Goal: Use online tool/utility: Use online tool/utility

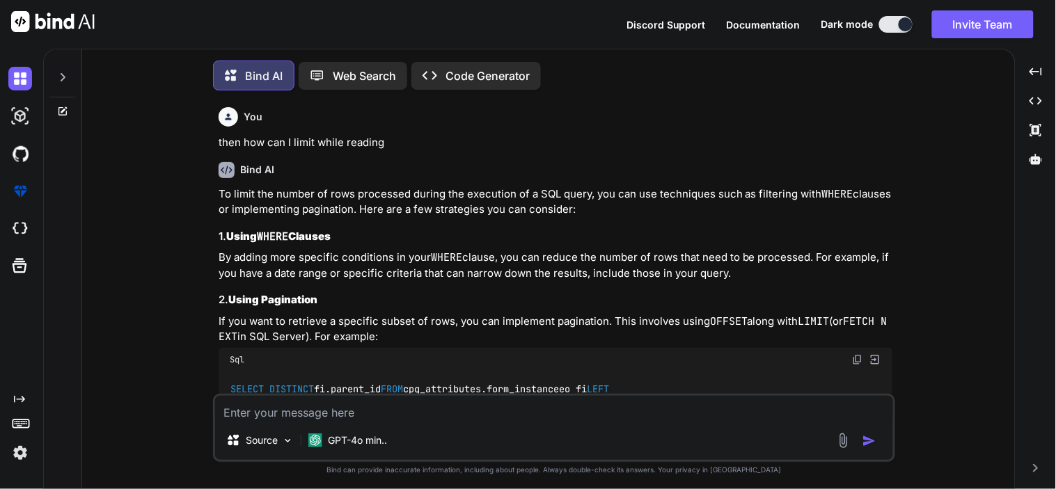
type textarea "x"
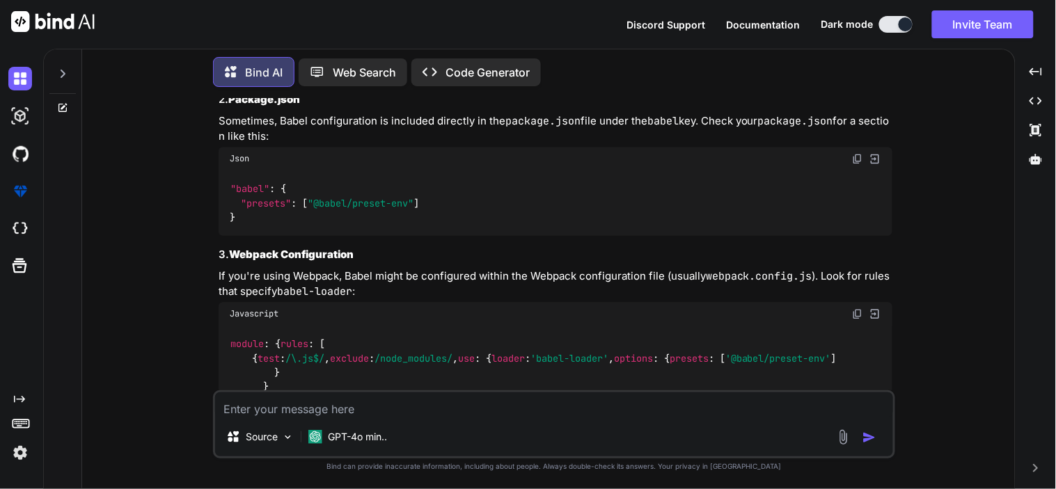
scroll to position [3429, 0]
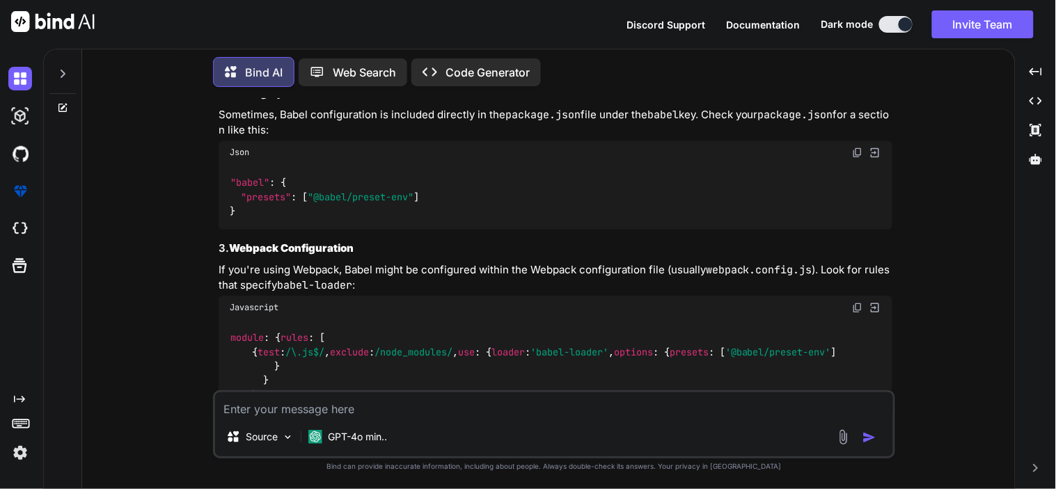
click at [414, 415] on textarea at bounding box center [554, 405] width 678 height 25
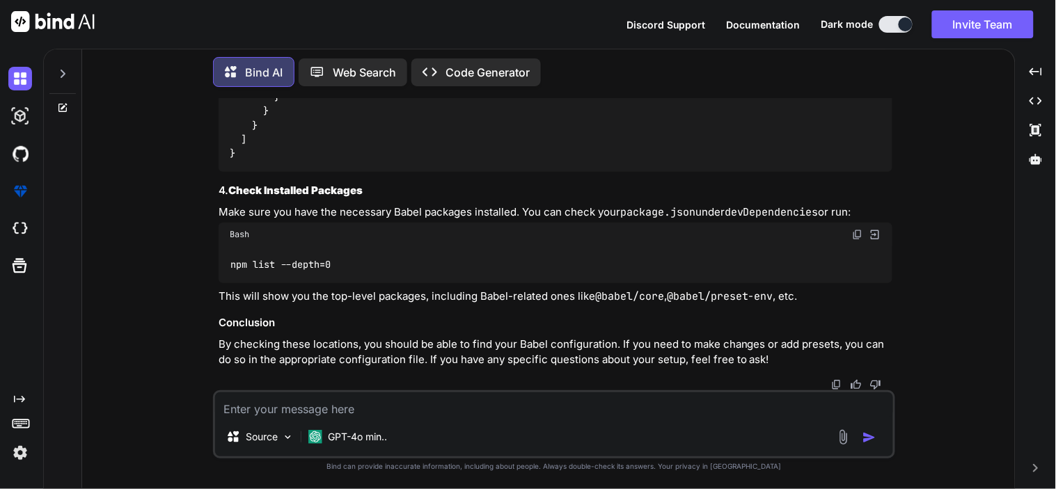
scroll to position [4332, 0]
click at [278, 406] on textarea at bounding box center [554, 405] width 678 height 25
paste textarea "function(scope) { var message = ""; if (scope["response"]["response"]["PANDupli…"
type textarea "function(scope) { var message = ""; if (scope["response"]["response"]["PANDupli…"
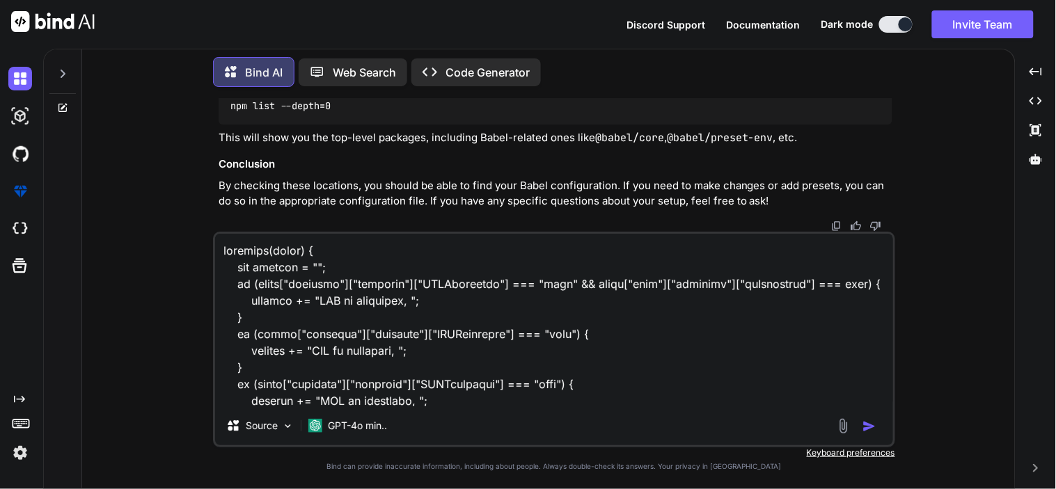
scroll to position [352, 0]
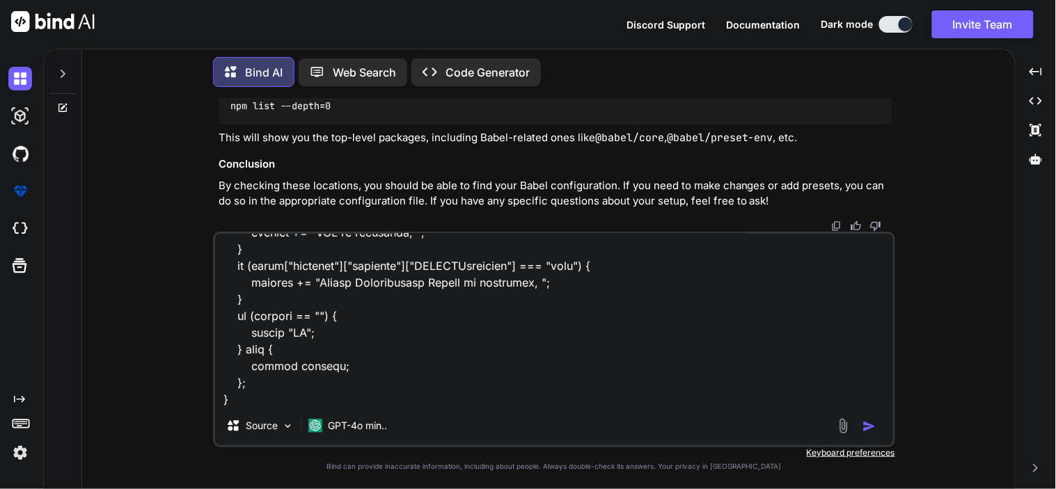
type textarea "x"
type textarea "function(scope) { var message = ""; if (scope["response"]["response"]["PANDupli…"
type textarea "x"
click at [265, 398] on textarea at bounding box center [554, 320] width 678 height 173
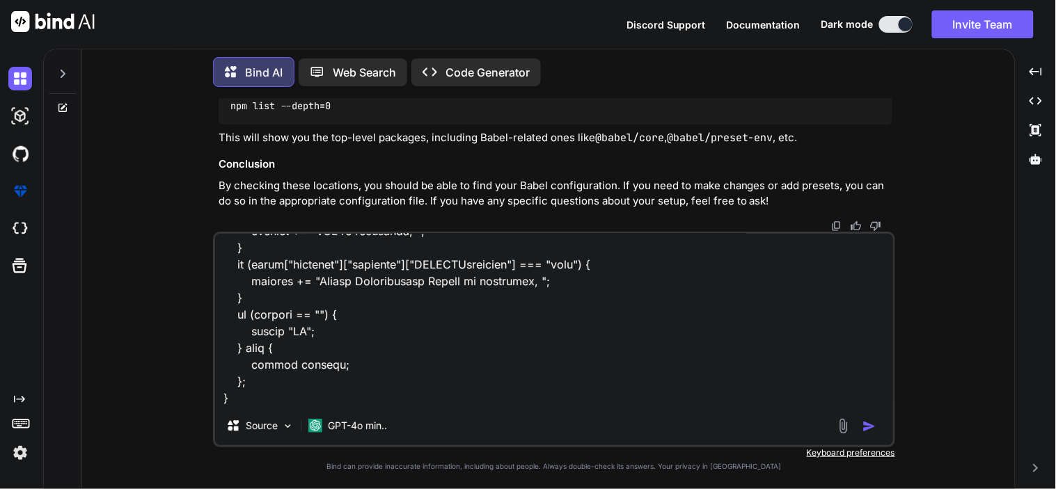
type textarea "function(scope) { var message = ""; if (scope["response"]["response"]["PANDupli…"
type textarea "x"
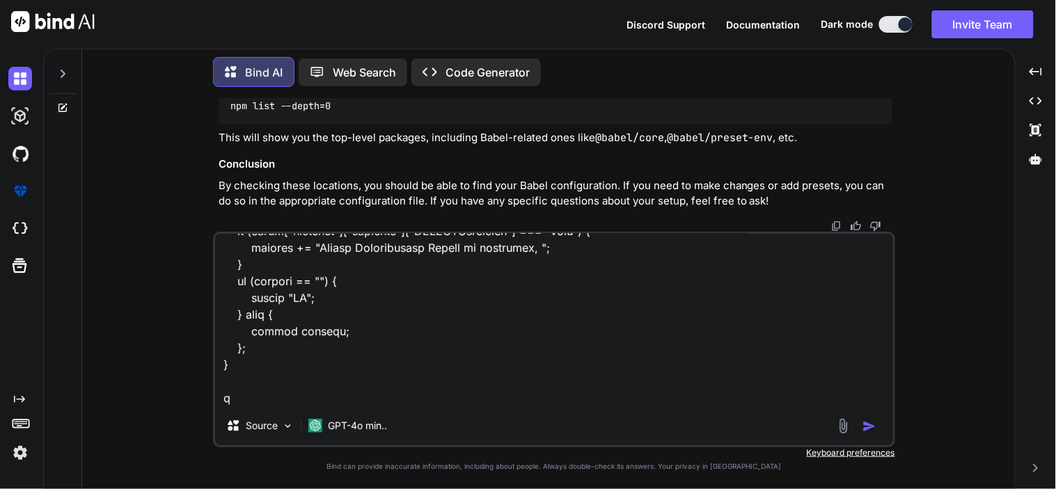
type textarea "function(scope) { var message = ""; if (scope["response"]["response"]["PANDupli…"
type textarea "x"
type textarea "function(scope) { var message = ""; if (scope["response"]["response"]["PANDupli…"
type textarea "x"
type textarea "function(scope) { var message = ""; if (scope["response"]["response"]["PANDupli…"
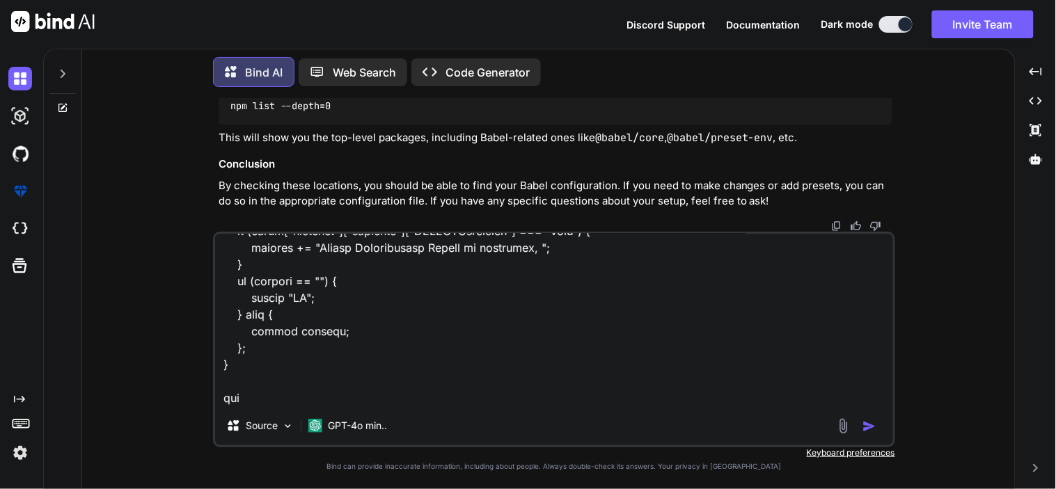
type textarea "x"
type textarea "function(scope) { var message = ""; if (scope["response"]["response"]["PANDupli…"
type textarea "x"
type textarea "function(scope) { var message = ""; if (scope["response"]["response"]["PANDupli…"
type textarea "x"
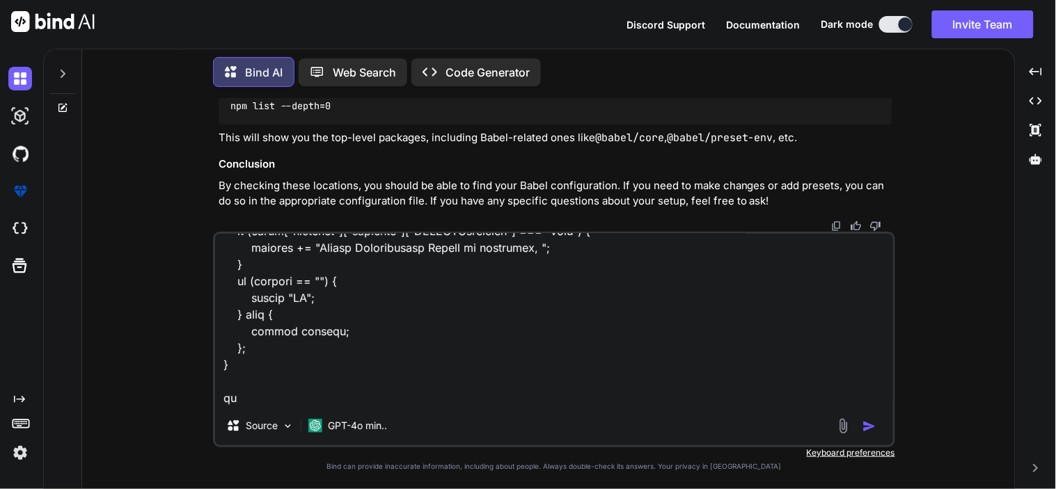
type textarea "function(scope) { var message = ""; if (scope["response"]["response"]["PANDupli…"
type textarea "x"
type textarea "function(scope) { var message = ""; if (scope["response"]["response"]["PANDupli…"
type textarea "x"
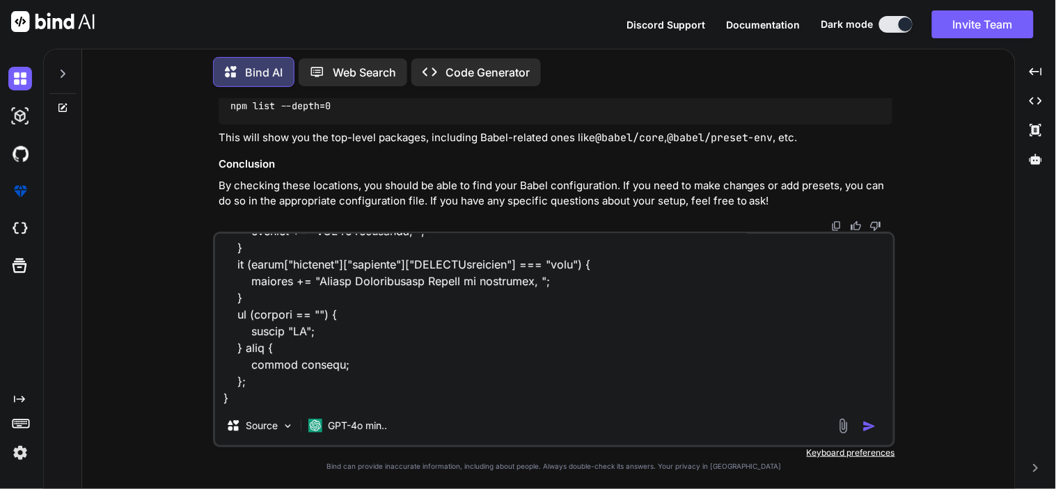
type textarea "function(scope) { var message = ""; if (scope["response"]["response"]["PANDupli…"
type textarea "x"
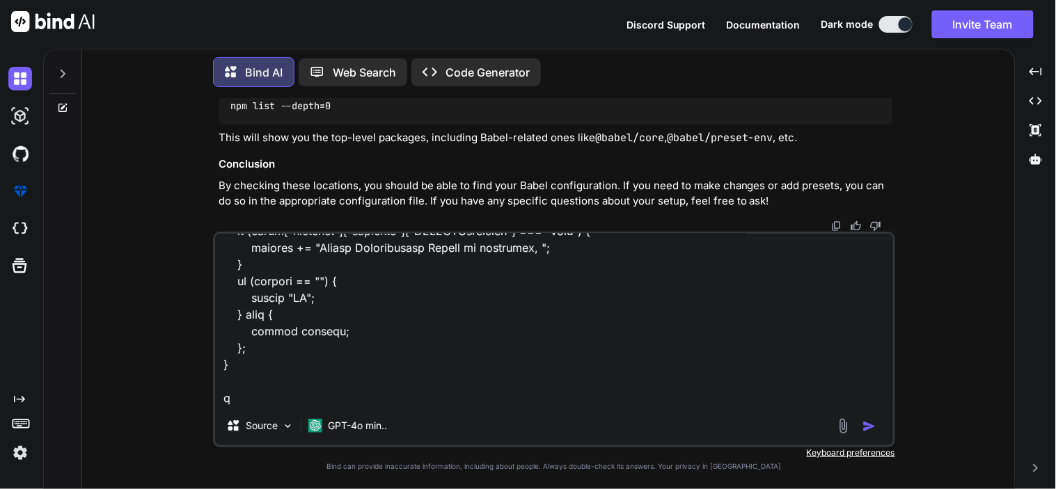
type textarea "function(scope) { var message = ""; if (scope["response"]["response"]["PANDupli…"
type textarea "x"
type textarea "function(scope) { var message = ""; if (scope["response"]["response"]["PANDupli…"
type textarea "x"
type textarea "function(scope) { var message = ""; if (scope["response"]["response"]["PANDupli…"
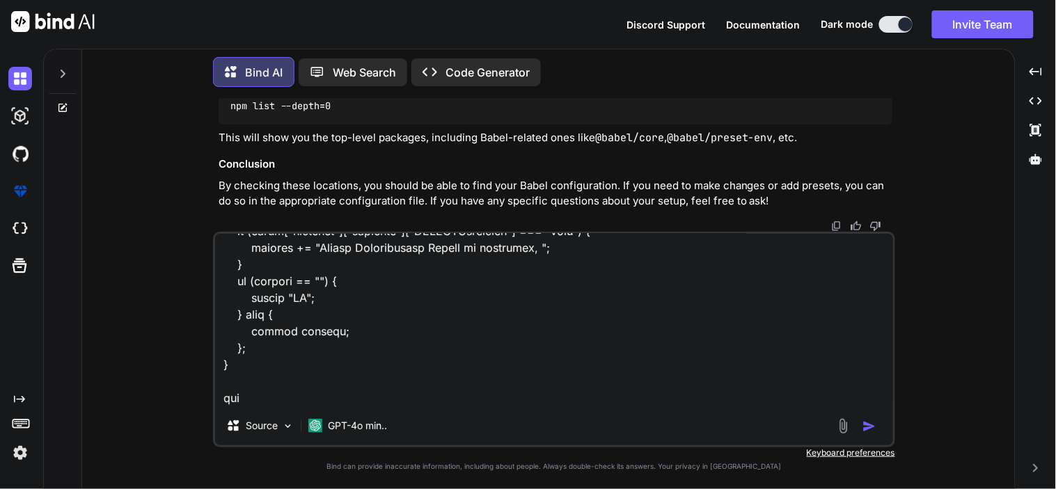
type textarea "x"
type textarea "function(scope) { var message = ""; if (scope["response"]["response"]["PANDupli…"
type textarea "x"
type textarea "function(scope) { var message = ""; if (scope["response"]["response"]["PANDupli…"
type textarea "x"
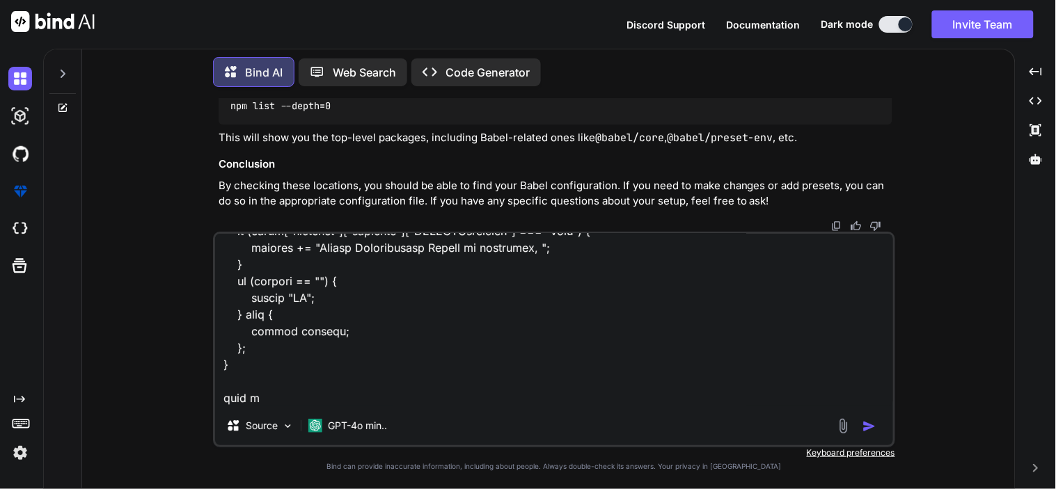
type textarea "function(scope) { var message = ""; if (scope["response"]["response"]["PANDupli…"
type textarea "x"
type textarea "function(scope) { var message = ""; if (scope["response"]["response"]["PANDupli…"
type textarea "x"
type textarea "function(scope) { var message = ""; if (scope["response"]["response"]["PANDupli…"
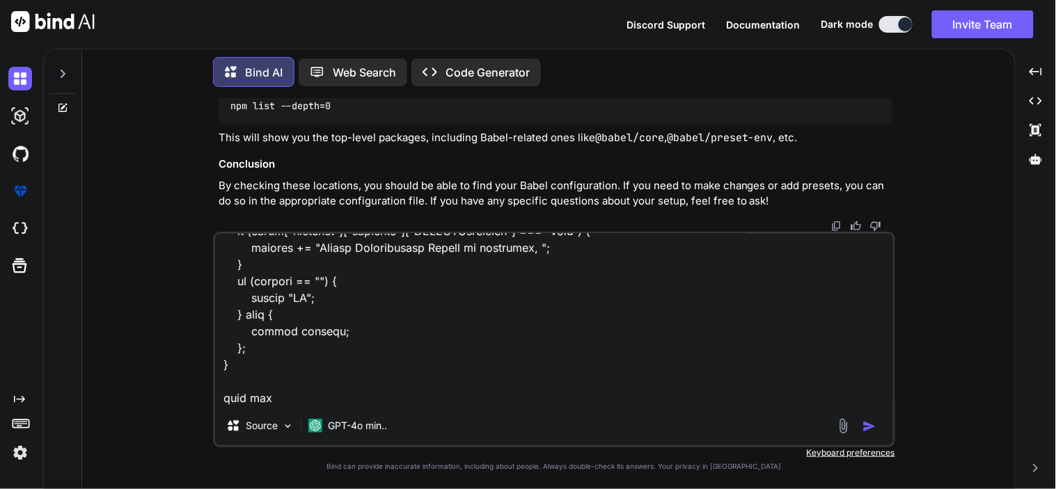
type textarea "x"
type textarea "function(scope) { var message = ""; if (scope["response"]["response"]["PANDupli…"
type textarea "x"
type textarea "function(scope) { var message = ""; if (scope["response"]["response"]["PANDupli…"
type textarea "x"
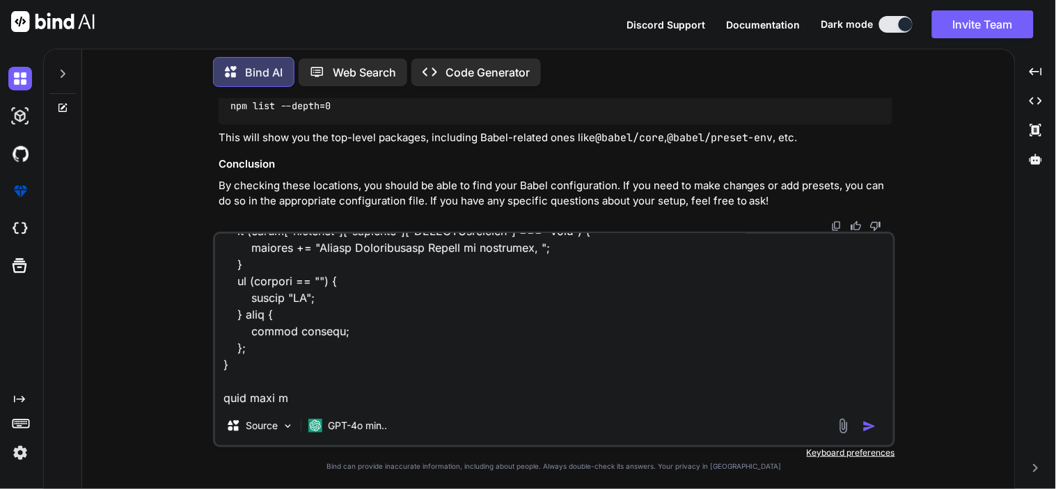
type textarea "function(scope) { var message = ""; if (scope["response"]["response"]["PANDupli…"
type textarea "x"
type textarea "function(scope) { var message = ""; if (scope["response"]["response"]["PANDupli…"
type textarea "x"
type textarea "function(scope) { var message = ""; if (scope["response"]["response"]["PANDupli…"
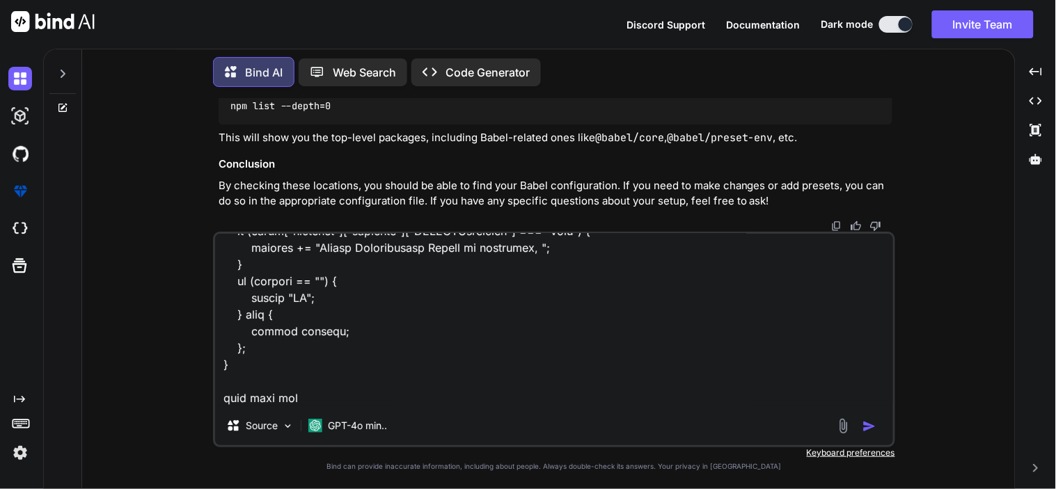
type textarea "x"
type textarea "function(scope) { var message = ""; if (scope["response"]["response"]["PANDupli…"
type textarea "x"
type textarea "function(scope) { var message = ""; if (scope["response"]["response"]["PANDupli…"
type textarea "x"
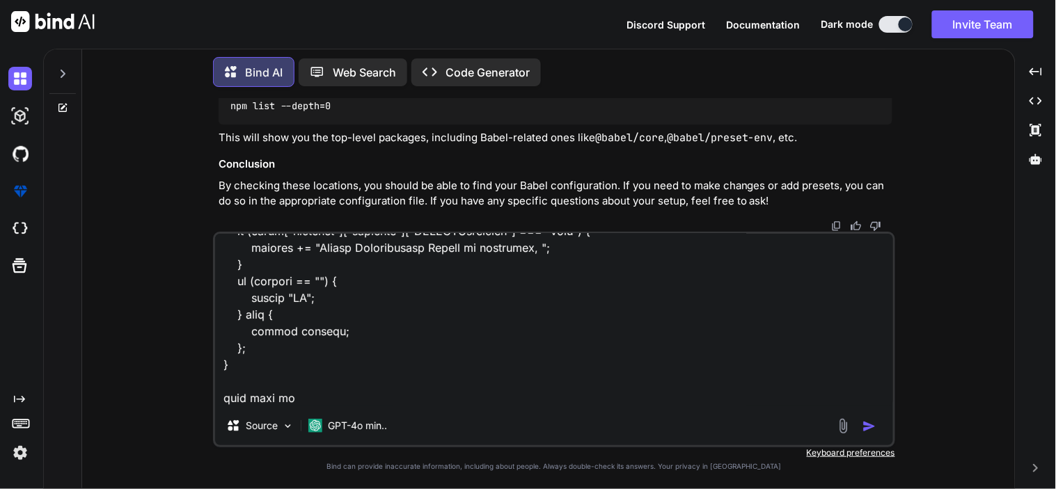
type textarea "function(scope) { var message = ""; if (scope["response"]["response"]["PANDupli…"
type textarea "x"
type textarea "function(scope) { var message = ""; if (scope["response"]["response"]["PANDupli…"
type textarea "x"
type textarea "function(scope) { var message = ""; if (scope["response"]["response"]["PANDupli…"
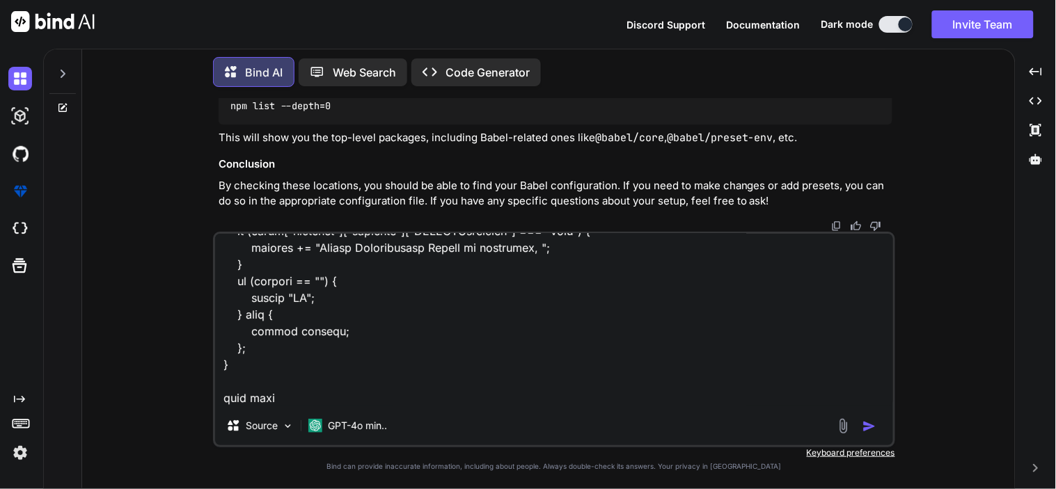
type textarea "x"
type textarea "function(scope) { var message = ""; if (scope["response"]["response"]["PANDupli…"
type textarea "x"
type textarea "function(scope) { var message = ""; if (scope["response"]["response"]["PANDupli…"
type textarea "x"
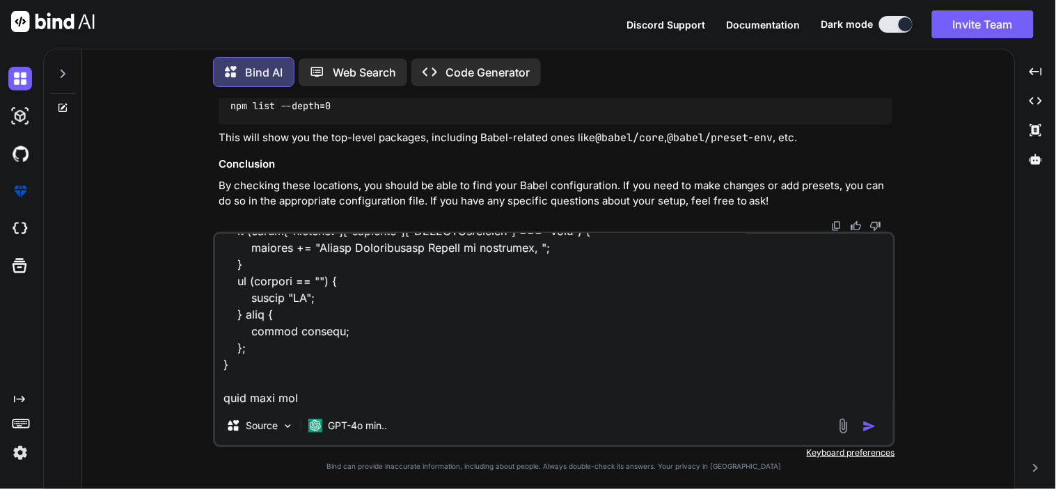
type textarea "function(scope) { var message = ""; if (scope["response"]["response"]["PANDupli…"
type textarea "x"
type textarea "function(scope) { var message = ""; if (scope["response"]["response"]["PANDupli…"
type textarea "x"
type textarea "function(scope) { var message = ""; if (scope["response"]["response"]["PANDupli…"
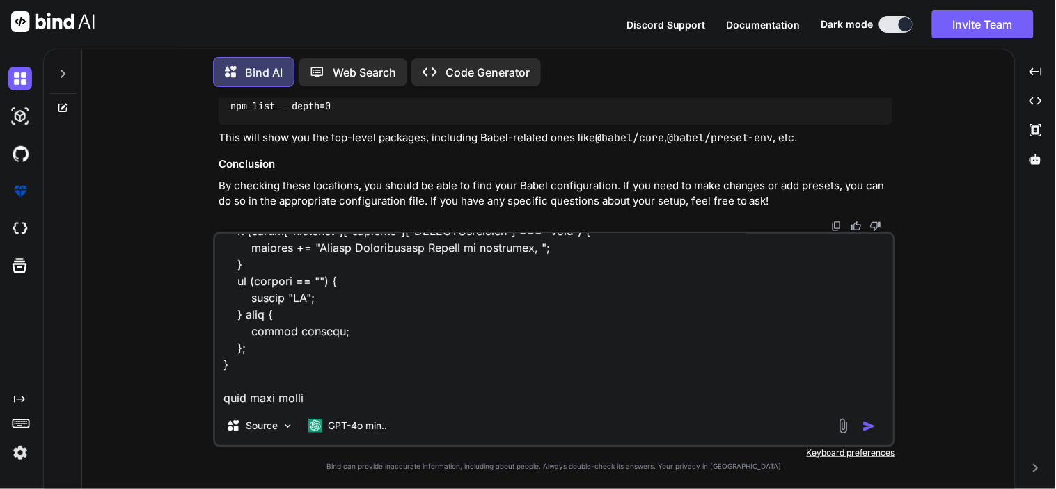
type textarea "x"
type textarea "function(scope) { var message = ""; if (scope["response"]["response"]["PANDupli…"
type textarea "x"
type textarea "function(scope) { var message = ""; if (scope["response"]["response"]["PANDupli…"
type textarea "x"
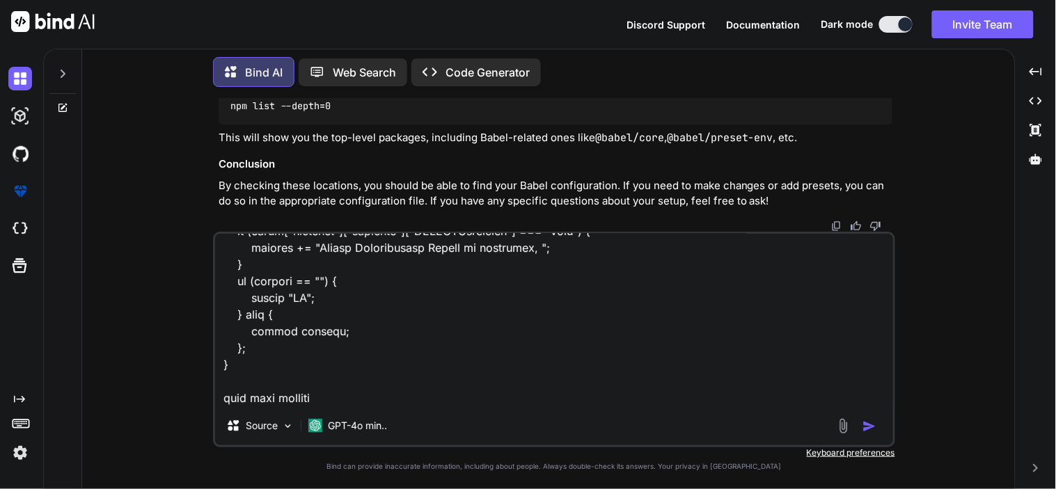
type textarea "function(scope) { var message = ""; if (scope["response"]["response"]["PANDupli…"
type textarea "x"
type textarea "function(scope) { var message = ""; if (scope["response"]["response"]["PANDupli…"
type textarea "x"
type textarea "function(scope) { var message = ""; if (scope["response"]["response"]["PANDupli…"
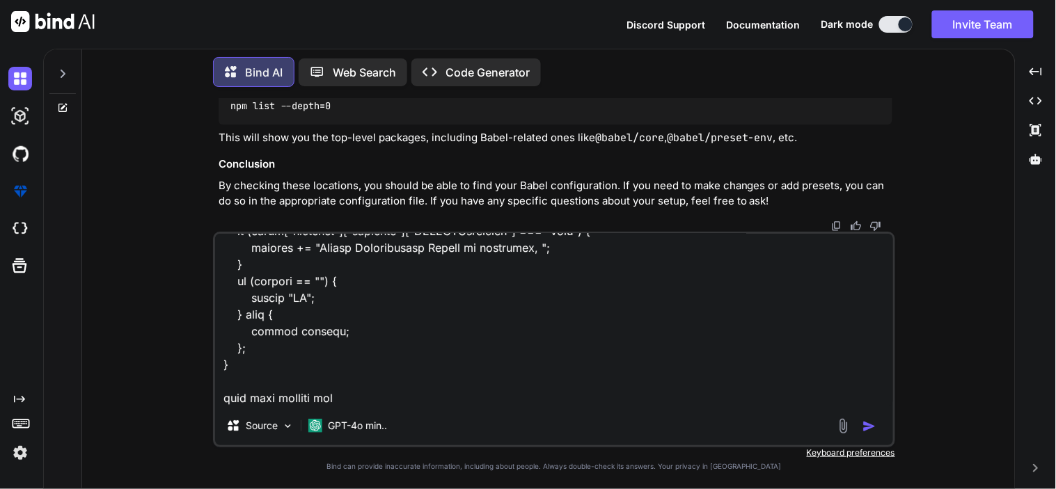
type textarea "x"
type textarea "function(scope) { var message = ""; if (scope["response"]["response"]["PANDupli…"
type textarea "x"
type textarea "function(scope) { var message = ""; if (scope["response"]["response"]["PANDupli…"
type textarea "x"
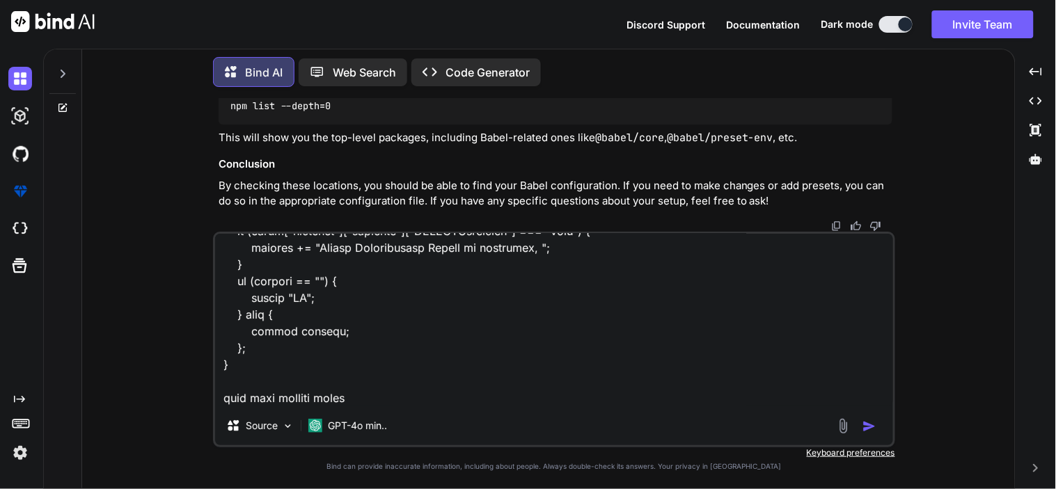
type textarea "function(scope) { var message = ""; if (scope["response"]["response"]["PANDupli…"
type textarea "x"
type textarea "function(scope) { var message = ""; if (scope["response"]["response"]["PANDupli…"
type textarea "x"
type textarea "function(scope) { var message = ""; if (scope["response"]["response"]["PANDupli…"
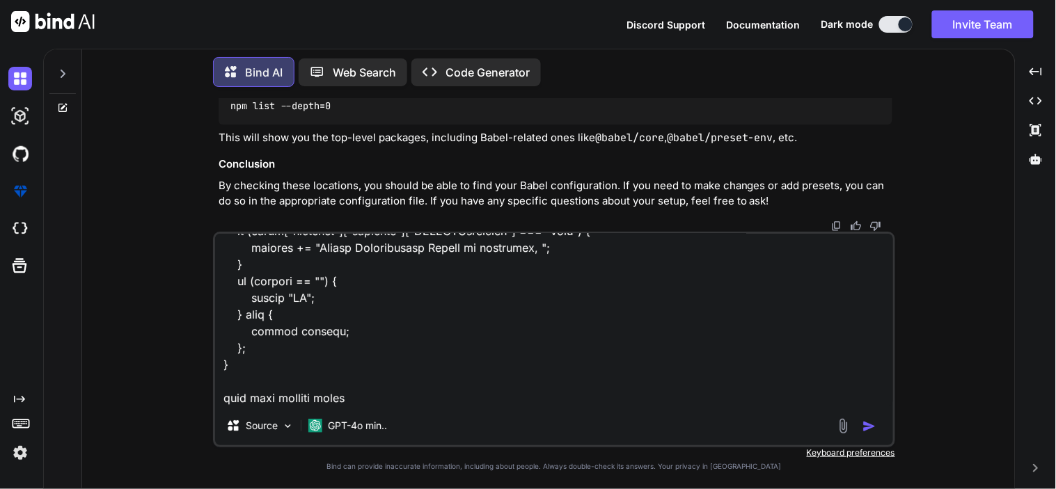
type textarea "x"
type textarea "function(scope) { var message = ""; if (scope["response"]["response"]["PANDupli…"
type textarea "x"
type textarea "function(scope) { var message = ""; if (scope["response"]["response"]["PANDupli…"
type textarea "x"
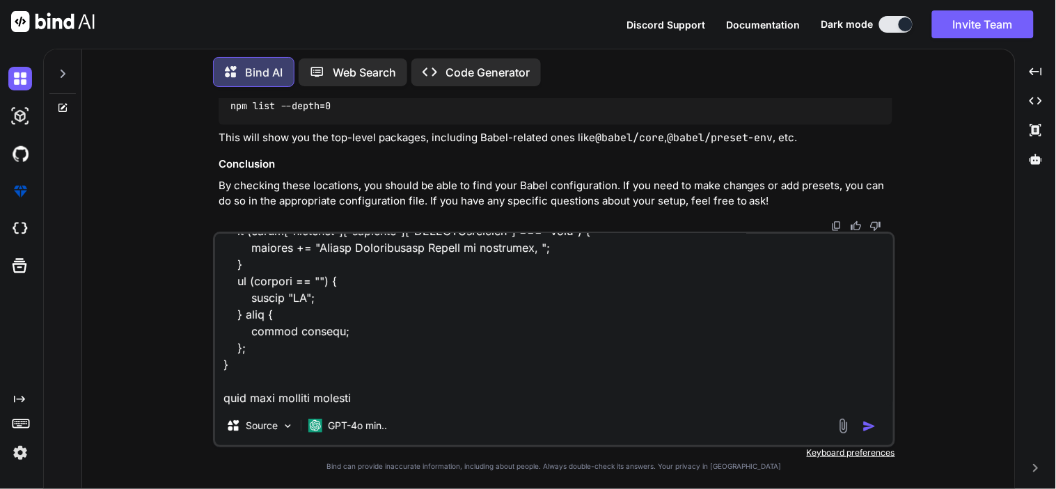
type textarea "function(scope) { var message = ""; if (scope["response"]["response"]["PANDupli…"
type textarea "x"
type textarea "function(scope) { var message = ""; if (scope["response"]["response"]["PANDupli…"
type textarea "x"
type textarea "function(scope) { var message = ""; if (scope["response"]["response"]["PANDupli…"
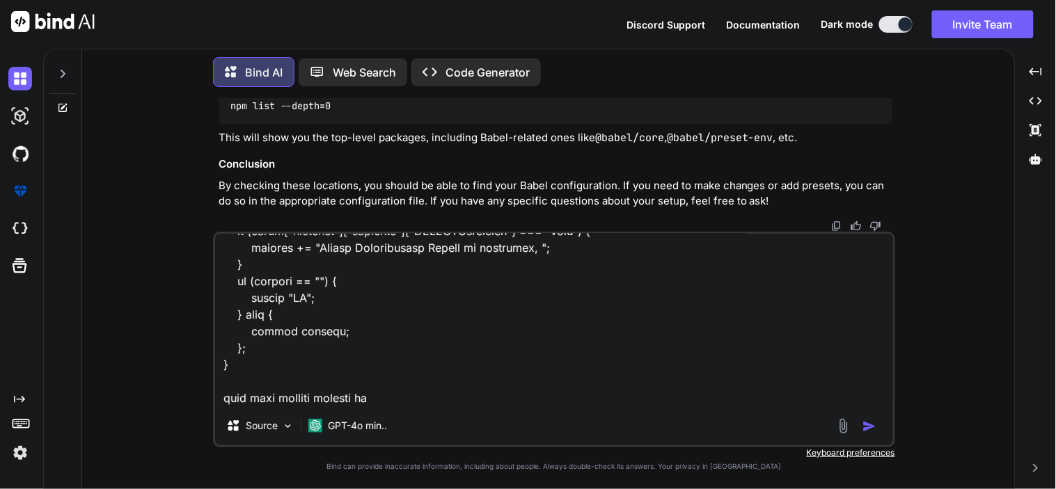
type textarea "x"
type textarea "function(scope) { var message = ""; if (scope["response"]["response"]["PANDupli…"
type textarea "x"
type textarea "function(scope) { var message = ""; if (scope["response"]["response"]["PANDupli…"
type textarea "x"
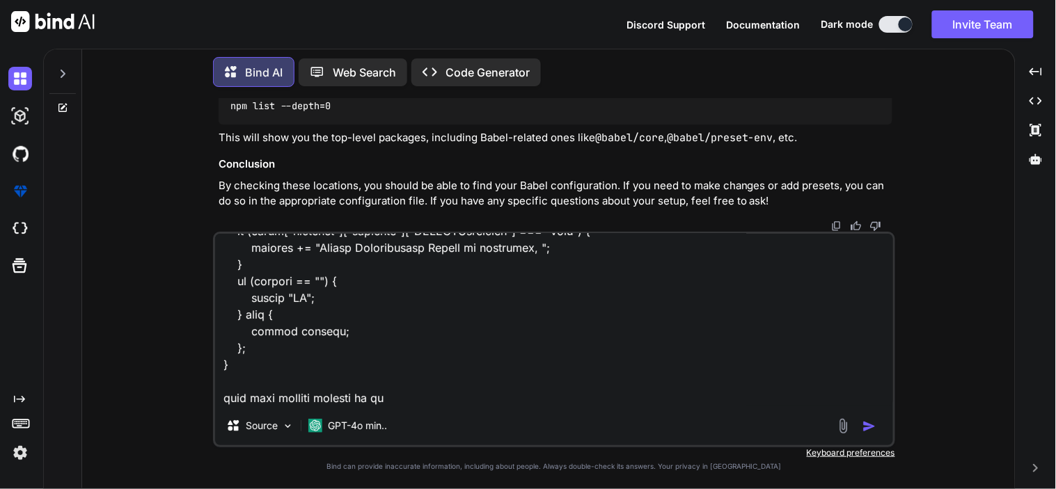
type textarea "function(scope) { var message = ""; if (scope["response"]["response"]["PANDupli…"
type textarea "x"
type textarea "function(scope) { var message = ""; if (scope["response"]["response"]["PANDupli…"
type textarea "x"
type textarea "function(scope) { var message = ""; if (scope["response"]["response"]["PANDupli…"
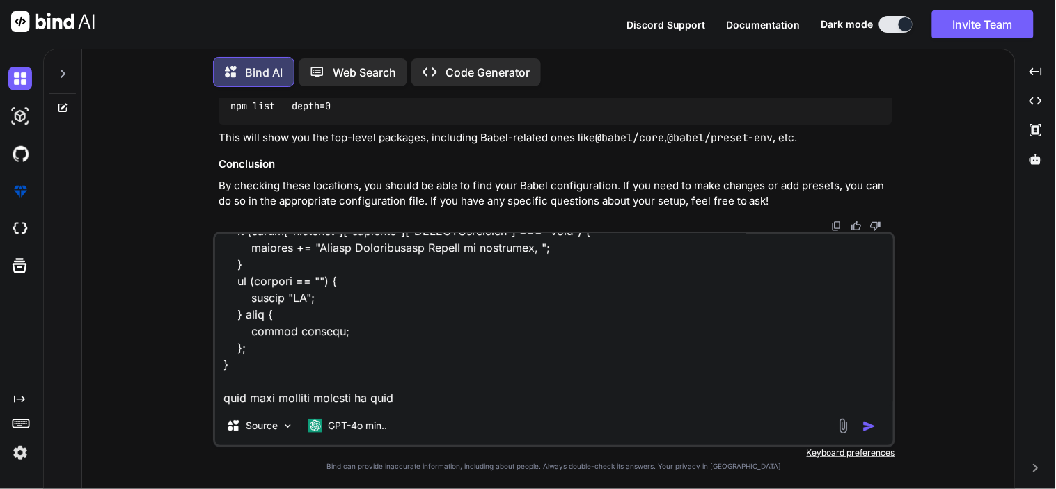
type textarea "x"
type textarea "function(scope) { var message = ""; if (scope["response"]["response"]["PANDupli…"
type textarea "x"
type textarea "function(scope) { var message = ""; if (scope["response"]["response"]["PANDupli…"
type textarea "x"
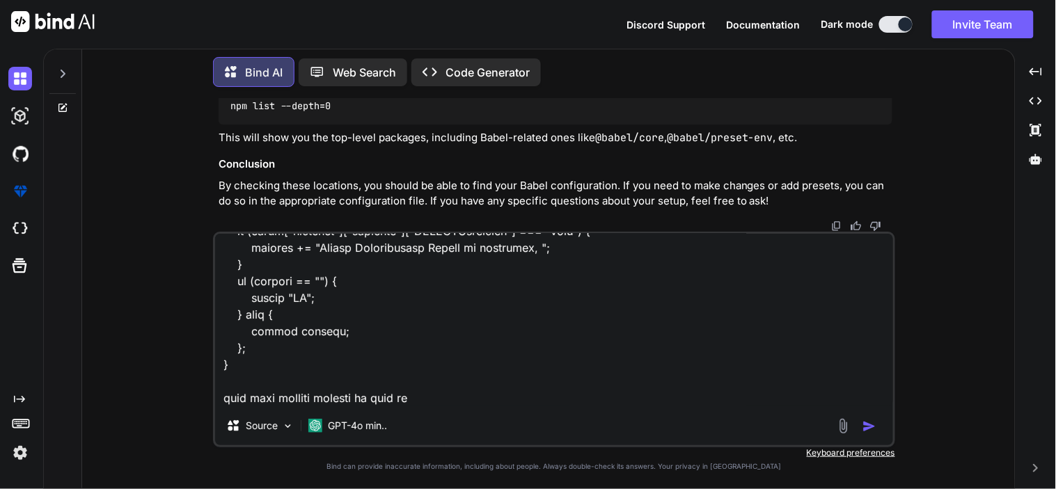
type textarea "function(scope) { var message = ""; if (scope["response"]["response"]["PANDupli…"
type textarea "x"
type textarea "function(scope) { var message = ""; if (scope["response"]["response"]["PANDupli…"
type textarea "x"
type textarea "function(scope) { var message = ""; if (scope["response"]["response"]["PANDupli…"
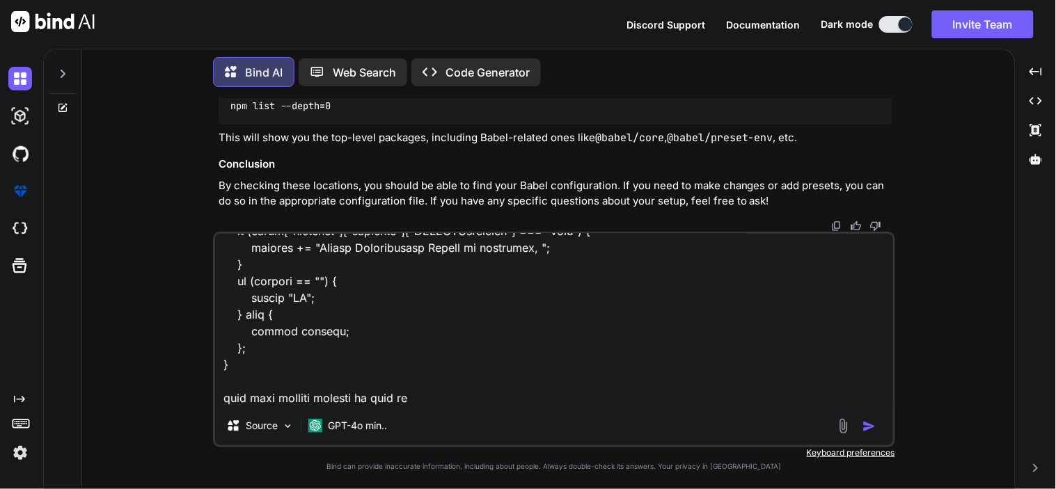
type textarea "x"
type textarea "function(scope) { var message = ""; if (scope["response"]["response"]["PANDupli…"
type textarea "x"
type textarea "function(scope) { var message = ""; if (scope["response"]["response"]["PANDupli…"
type textarea "x"
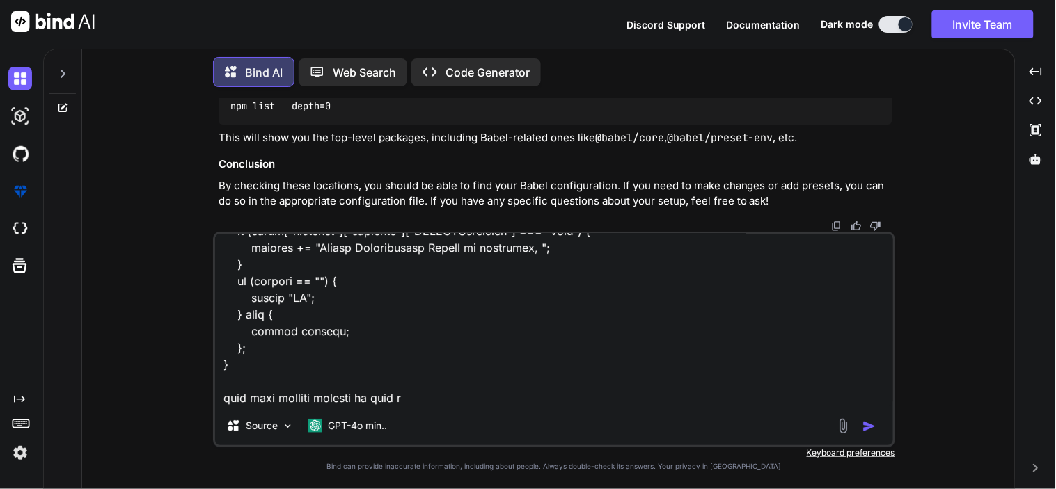
type textarea "function(scope) { var message = ""; if (scope["response"]["response"]["PANDupli…"
type textarea "x"
type textarea "function(scope) { var message = ""; if (scope["response"]["response"]["PANDupli…"
type textarea "x"
type textarea "function(scope) { var message = ""; if (scope["response"]["response"]["PANDupli…"
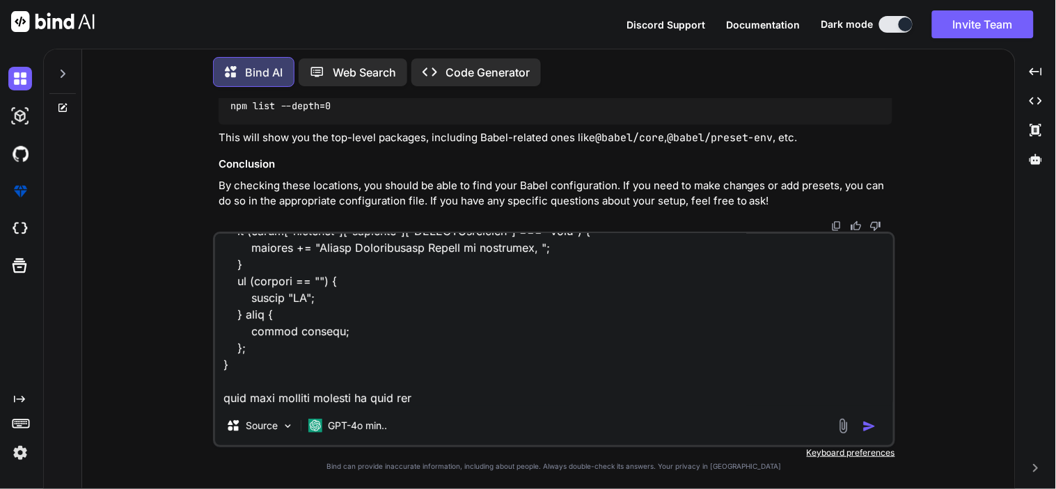
type textarea "x"
type textarea "function(scope) { var message = ""; if (scope["response"]["response"]["PANDupli…"
type textarea "x"
type textarea "function(scope) { var message = ""; if (scope["response"]["response"]["PANDupli…"
type textarea "x"
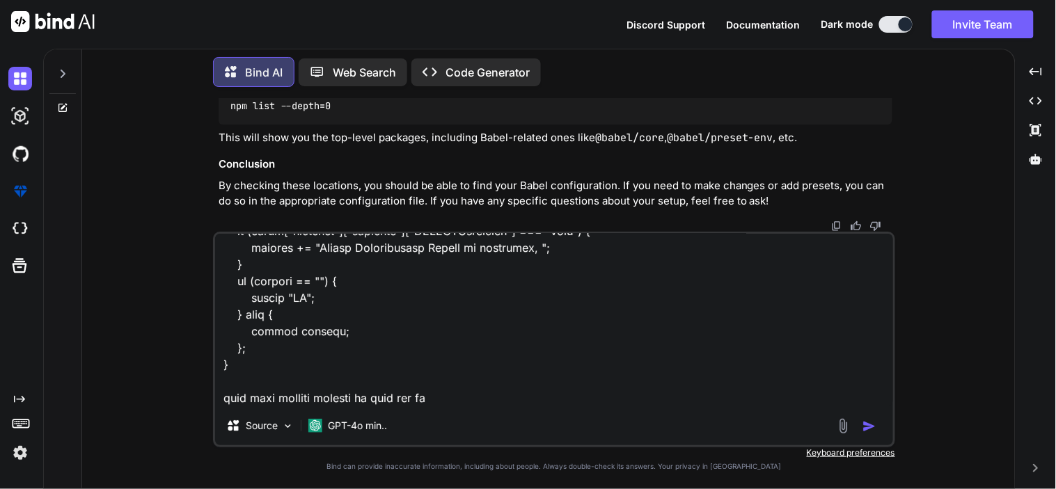
type textarea "function(scope) { var message = ""; if (scope["response"]["response"]["PANDupli…"
type textarea "x"
type textarea "function(scope) { var message = ""; if (scope["response"]["response"]["PANDupli…"
type textarea "x"
type textarea "function(scope) { var message = ""; if (scope["response"]["response"]["PANDupli…"
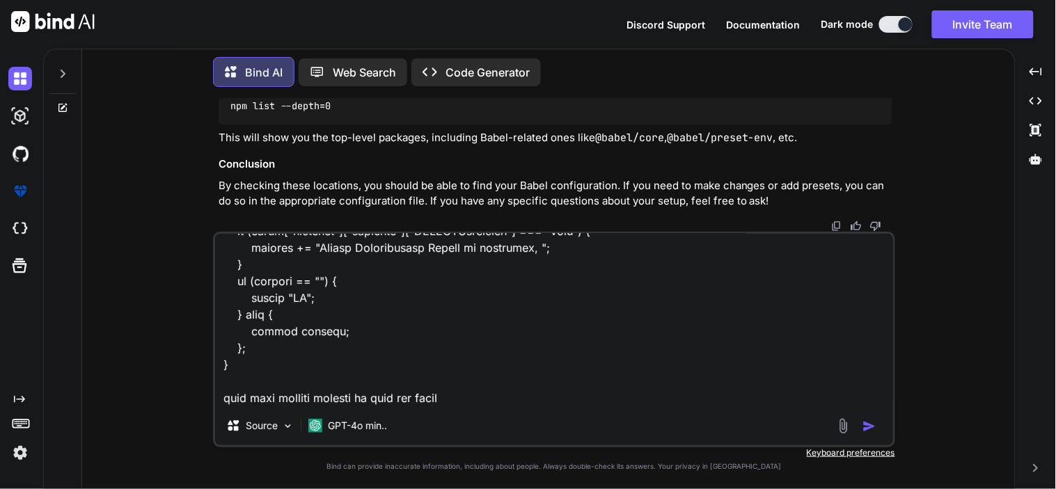
type textarea "x"
type textarea "function(scope) { var message = ""; if (scope["response"]["response"]["PANDupli…"
type textarea "x"
type textarea "function(scope) { var message = ""; if (scope["response"]["response"]["PANDupli…"
type textarea "x"
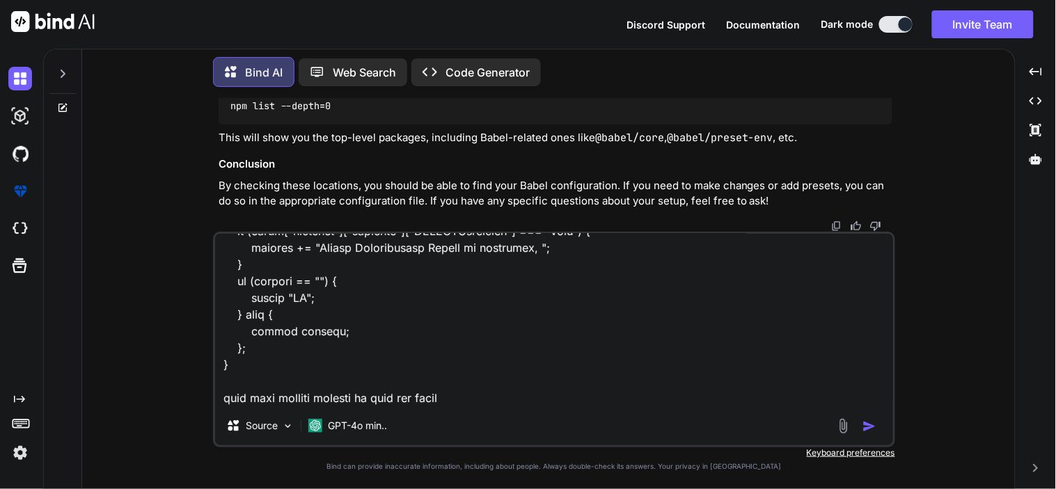
type textarea "function(scope) { var message = ""; if (scope["response"]["response"]["PANDupli…"
type textarea "x"
type textarea "function(scope) { var message = ""; if (scope["response"]["response"]["PANDupli…"
type textarea "x"
type textarea "function(scope) { var message = ""; if (scope["response"]["response"]["PANDupli…"
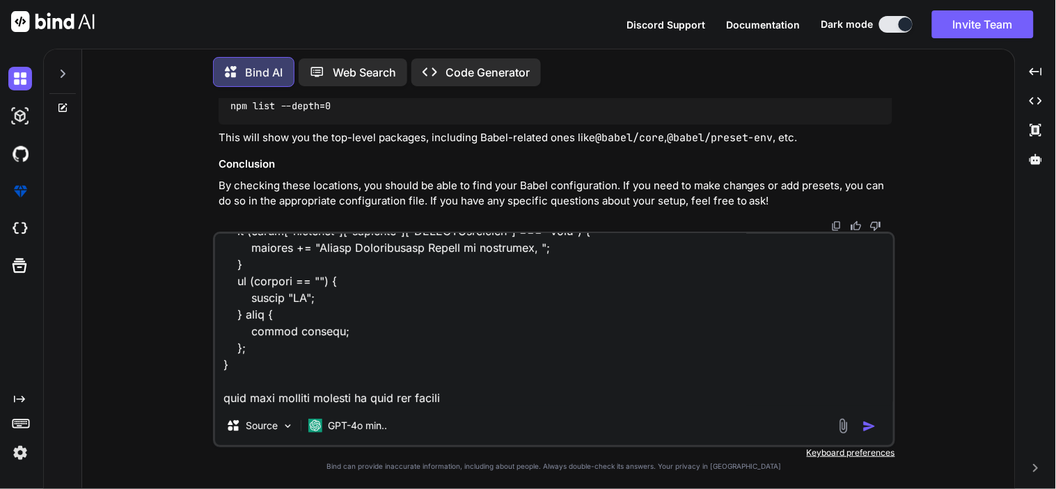
type textarea "x"
type textarea "function(scope) { var message = ""; if (scope["response"]["response"]["PANDupli…"
type textarea "x"
type textarea "function(scope) { var message = ""; if (scope["response"]["response"]["PANDupli…"
type textarea "x"
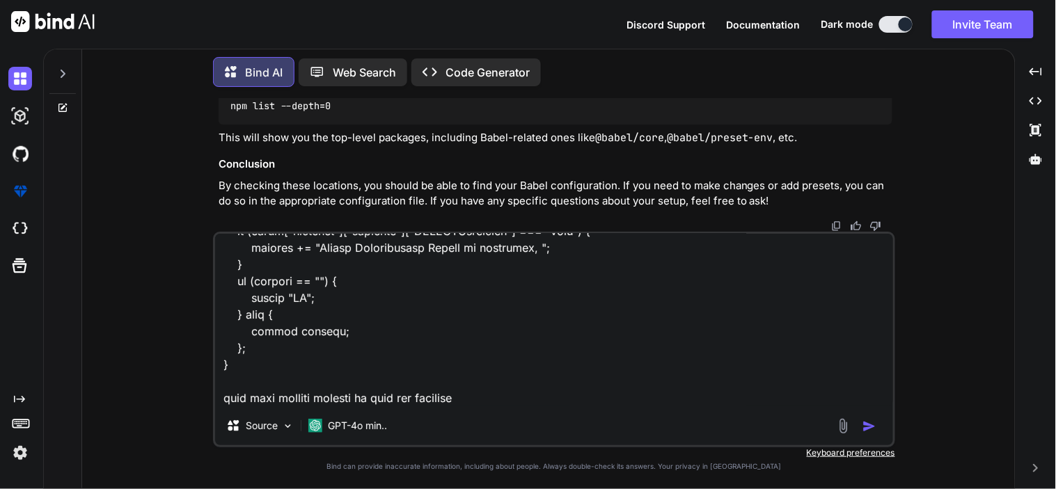
type textarea "function(scope) { var message = ""; if (scope["response"]["response"]["PANDupli…"
type textarea "x"
type textarea "function(scope) { var message = ""; if (scope["response"]["response"]["PANDupli…"
type textarea "x"
type textarea "function(scope) { var message = ""; if (scope["response"]["response"]["PANDupli…"
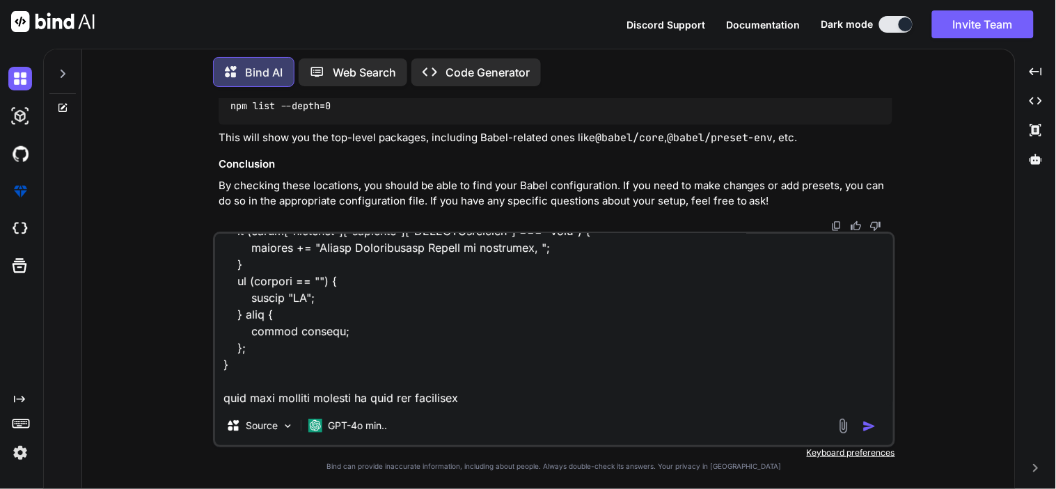
type textarea "x"
type textarea "function(scope) { var message = ""; if (scope["response"]["response"]["PANDupli…"
type textarea "x"
type textarea "function(scope) { var message = ""; if (scope["response"]["response"]["PANDupli…"
type textarea "x"
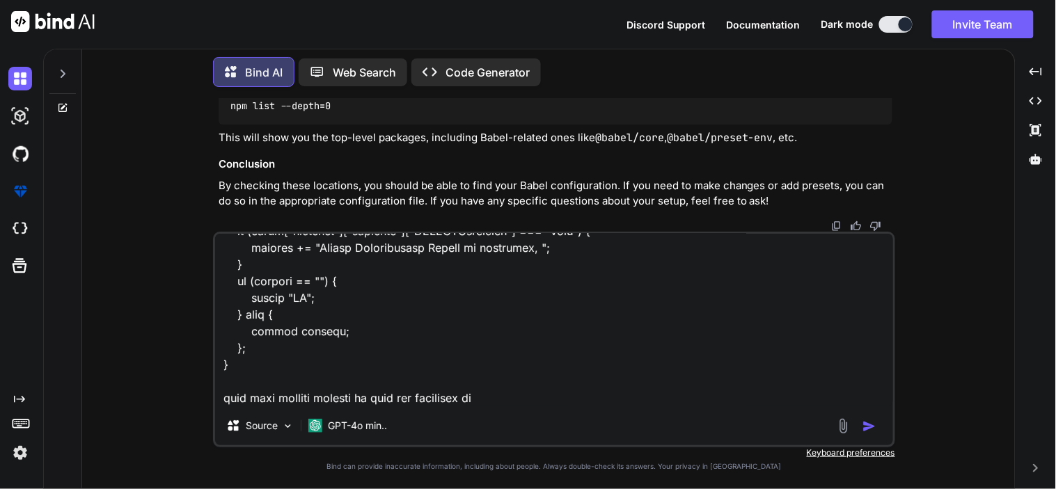
type textarea "function(scope) { var message = ""; if (scope["response"]["response"]["PANDupli…"
type textarea "x"
type textarea "function(scope) { var message = ""; if (scope["response"]["response"]["PANDupli…"
type textarea "x"
type textarea "function(scope) { var message = ""; if (scope["response"]["response"]["PANDupli…"
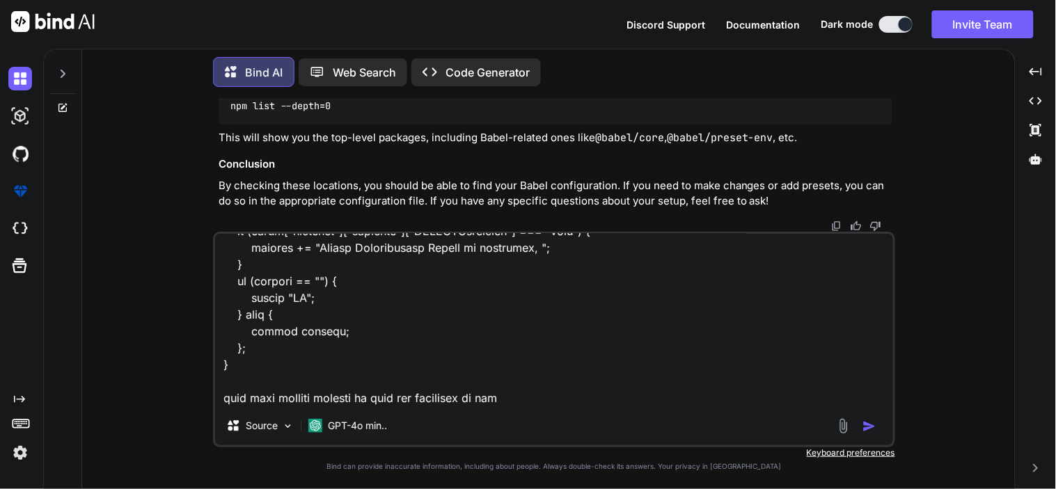
type textarea "x"
type textarea "function(scope) { var message = ""; if (scope["response"]["response"]["PANDupli…"
type textarea "x"
type textarea "function(scope) { var message = ""; if (scope["response"]["response"]["PANDupli…"
type textarea "x"
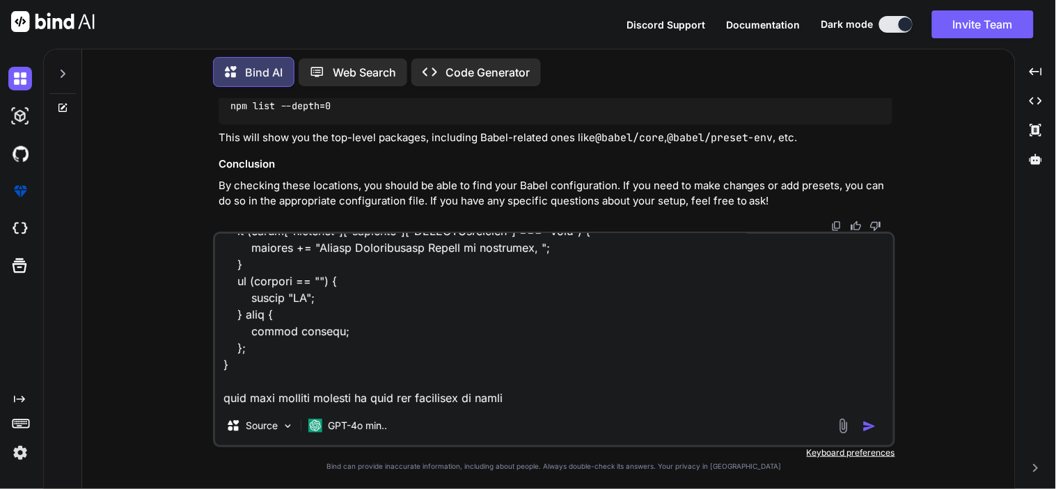
type textarea "function(scope) { var message = ""; if (scope["response"]["response"]["PANDupli…"
type textarea "x"
type textarea "function(scope) { var message = ""; if (scope["response"]["response"]["PANDupli…"
type textarea "x"
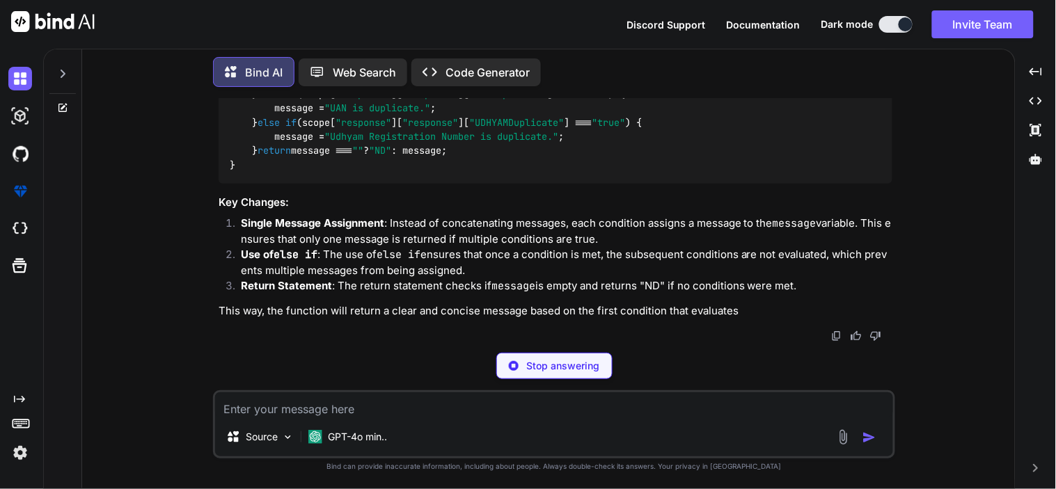
scroll to position [5450, 0]
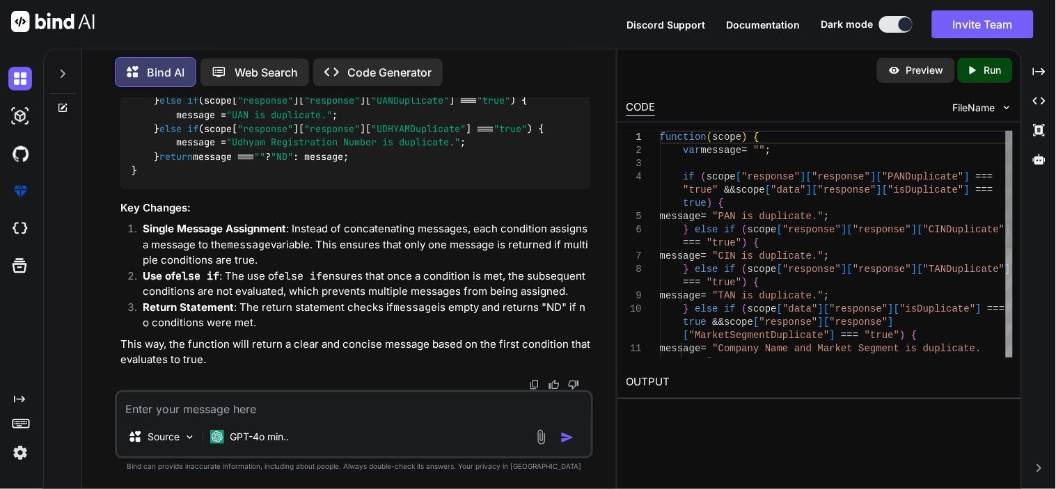
type textarea "x"
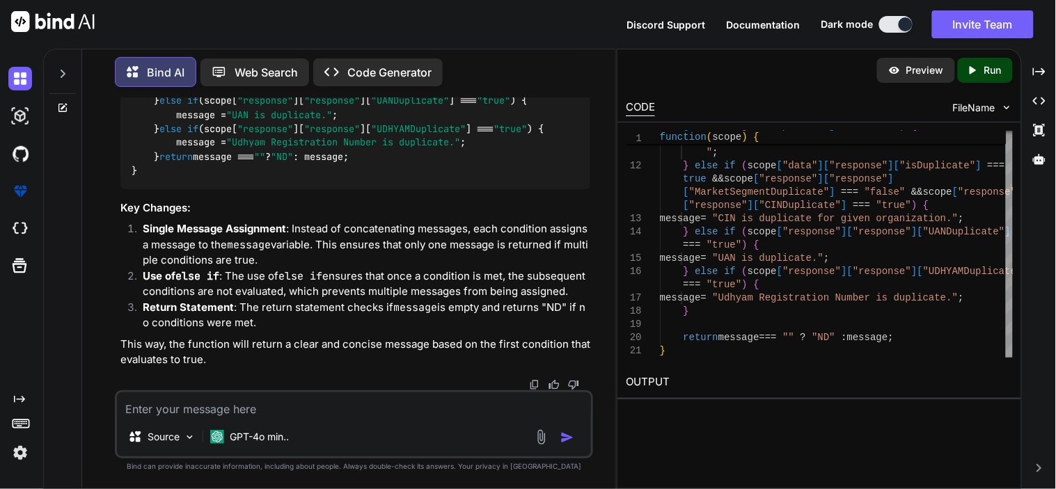
scroll to position [5631, 0]
click at [223, 413] on textarea at bounding box center [354, 405] width 474 height 25
click at [224, 413] on textarea at bounding box center [354, 405] width 474 height 25
type textarea "n"
type textarea "x"
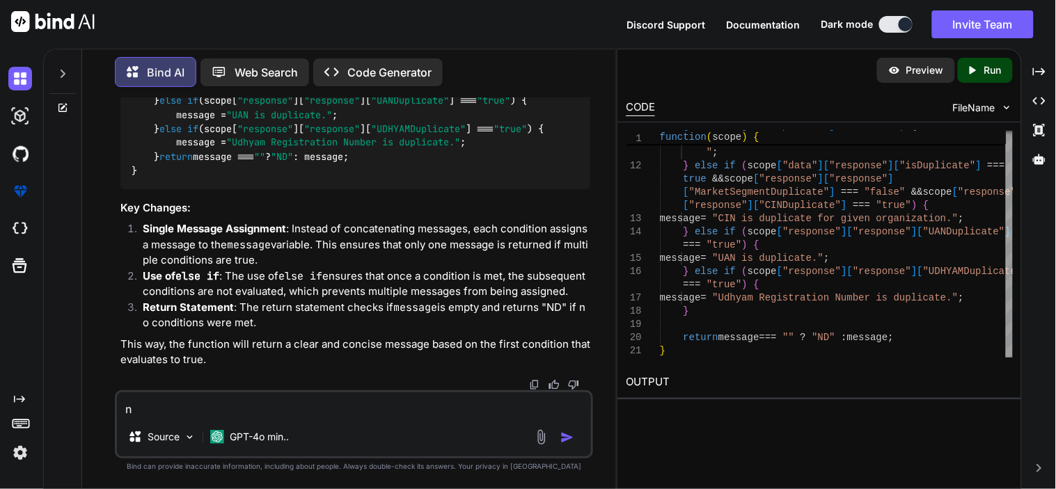
type textarea "no"
type textarea "x"
type textarea "not"
type textarea "x"
type textarea "no"
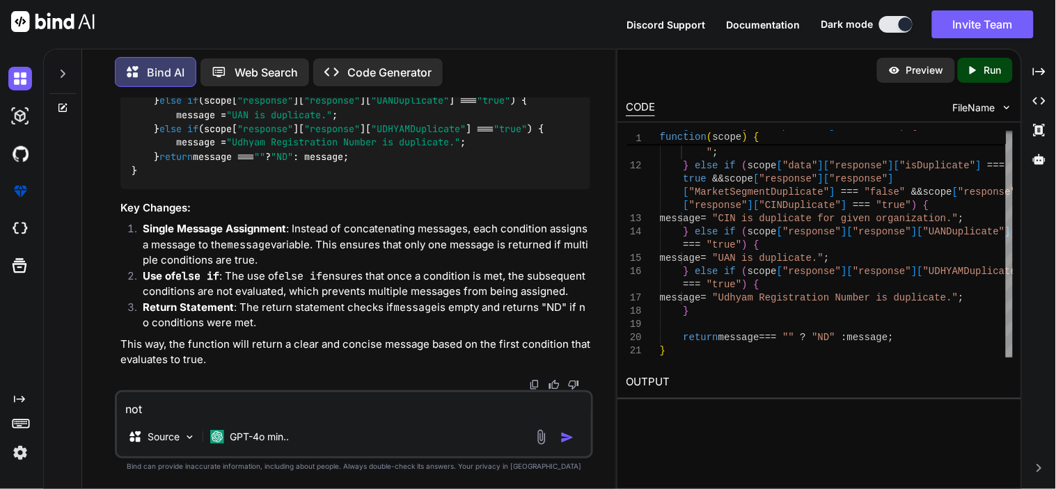
type textarea "x"
type textarea "n"
type textarea "x"
type textarea "nd"
type textarea "x"
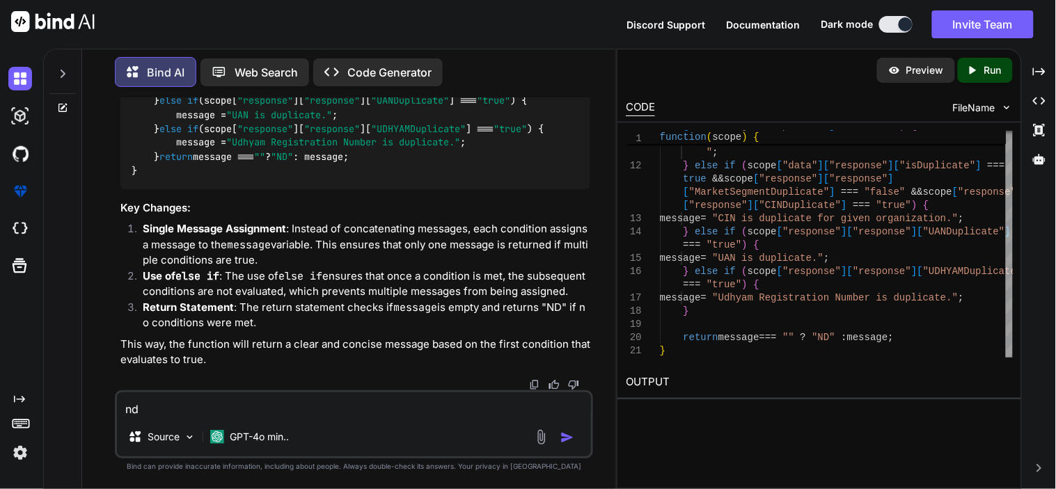
type textarea "n"
type textarea "x"
type textarea "m"
type textarea "x"
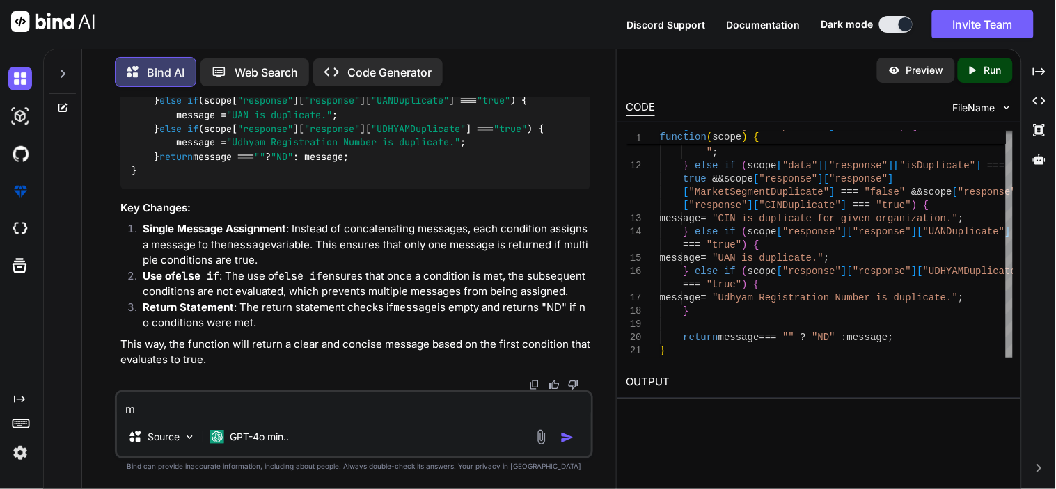
type textarea "mu"
type textarea "x"
type textarea "m"
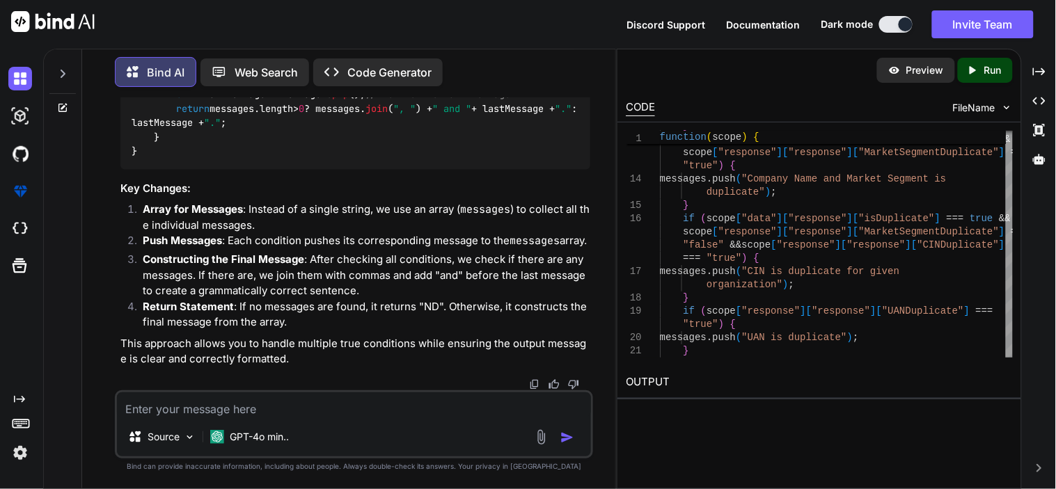
scroll to position [6424, 0]
click at [649, 383] on h2 "OUTPUT" at bounding box center [819, 382] width 404 height 33
drag, startPoint x: 381, startPoint y: 154, endPoint x: 363, endPoint y: 157, distance: 17.7
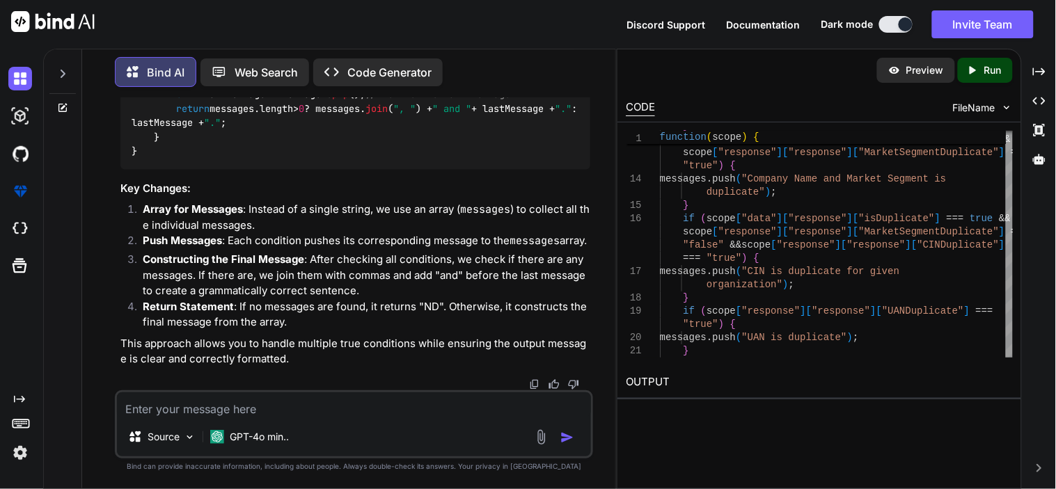
copy code "==="
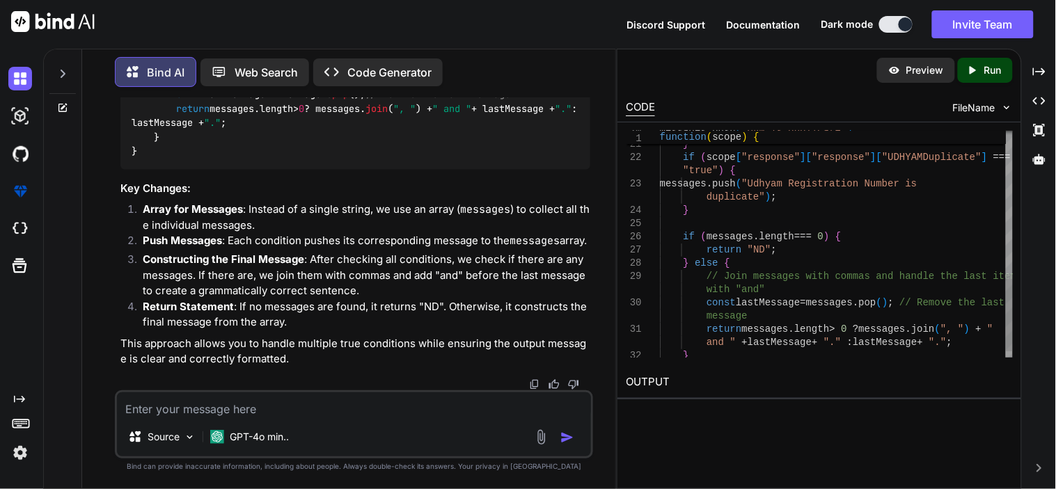
scroll to position [0, 0]
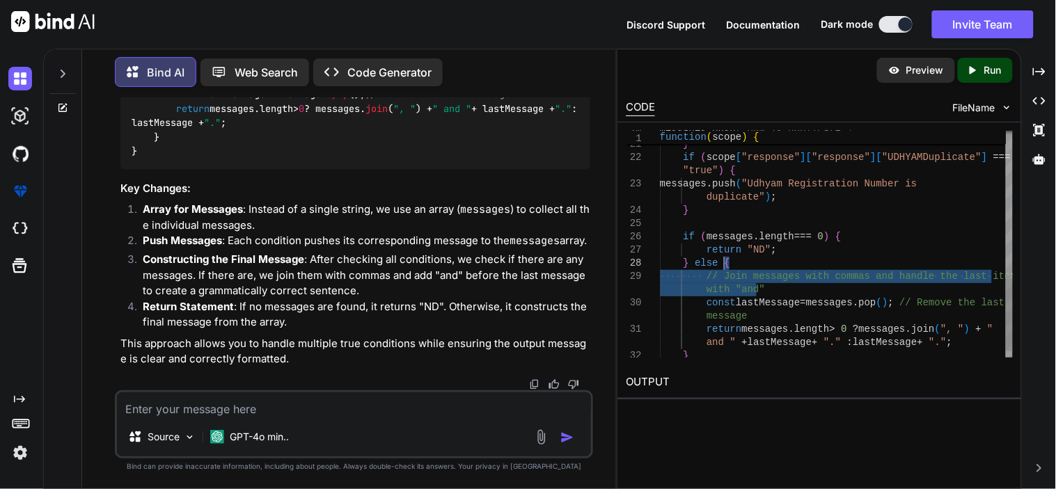
drag, startPoint x: 764, startPoint y: 287, endPoint x: 746, endPoint y: 269, distance: 25.1
click at [746, 269] on div "messages . push ( "UAN is duplicate" ) ; } if ( scope [ "response" ] [ "respons…" at bounding box center [836, 45] width 353 height 661
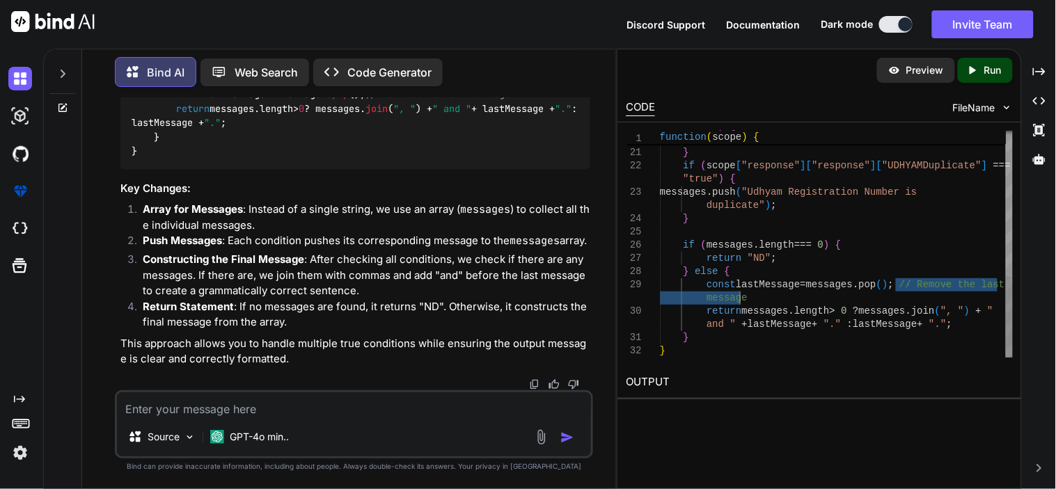
drag, startPoint x: 896, startPoint y: 282, endPoint x: 901, endPoint y: 298, distance: 16.9
click at [901, 298] on div "messages . push ( "UAN is duplicate" ) ; } if ( scope [ "response" ] [ "respons…" at bounding box center [836, 40] width 353 height 635
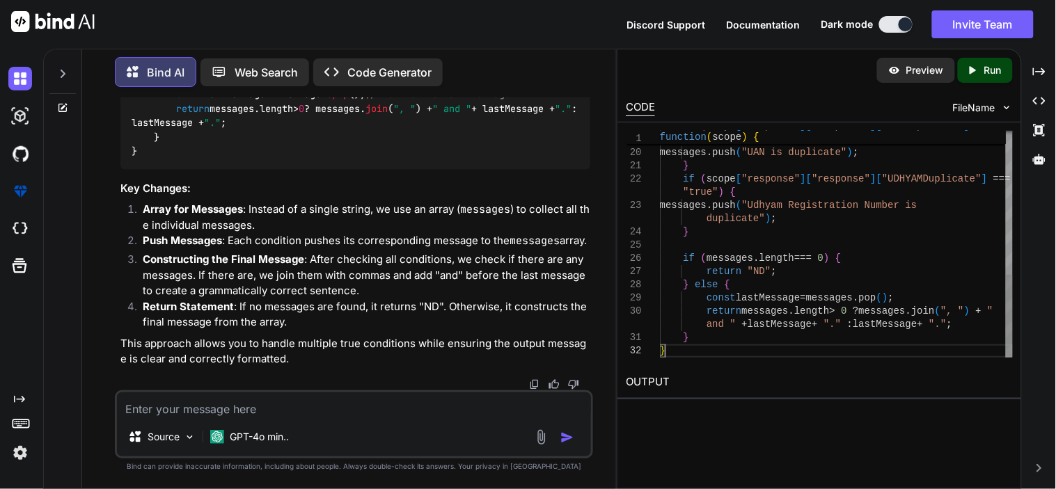
click at [668, 345] on div "messages . push ( "UAN is duplicate" ) ; } if ( scope [ "response" ] [ "respons…" at bounding box center [836, 47] width 353 height 622
click at [711, 322] on div "messages . push ( "UAN is duplicate" ) ; } if ( scope [ "response" ] [ "respons…" at bounding box center [836, 47] width 353 height 622
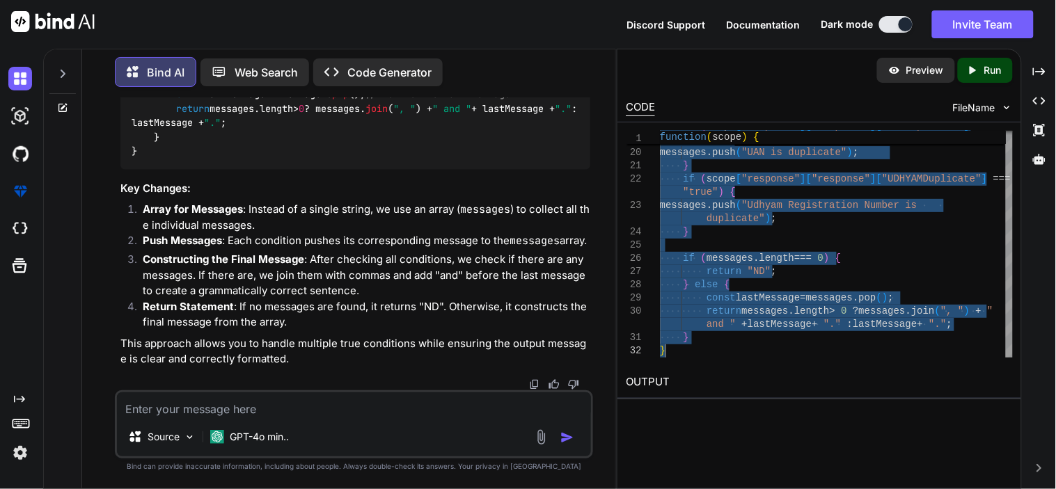
scroll to position [6582, 0]
click at [219, 411] on textarea at bounding box center [354, 405] width 474 height 25
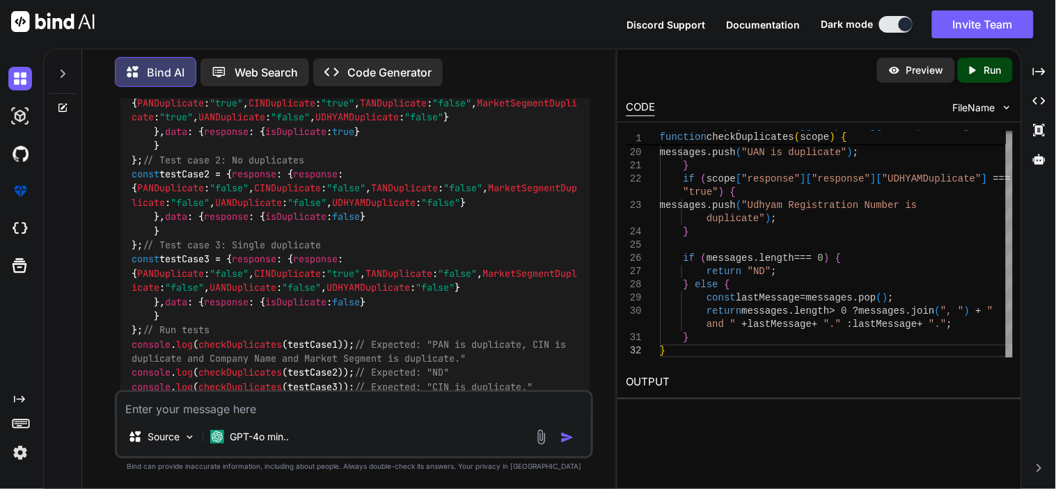
scroll to position [7060, 0]
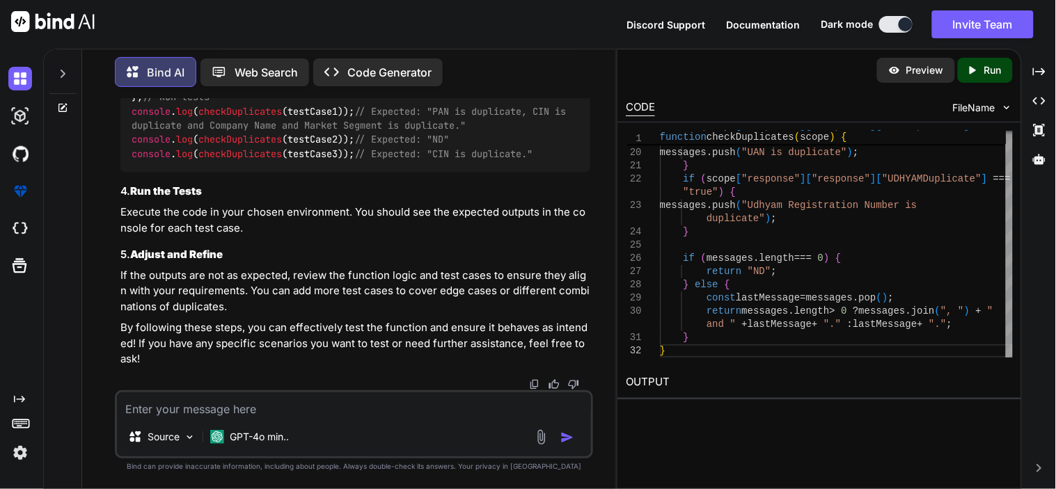
scroll to position [7590, 0]
